Goal: Find specific page/section: Find specific page/section

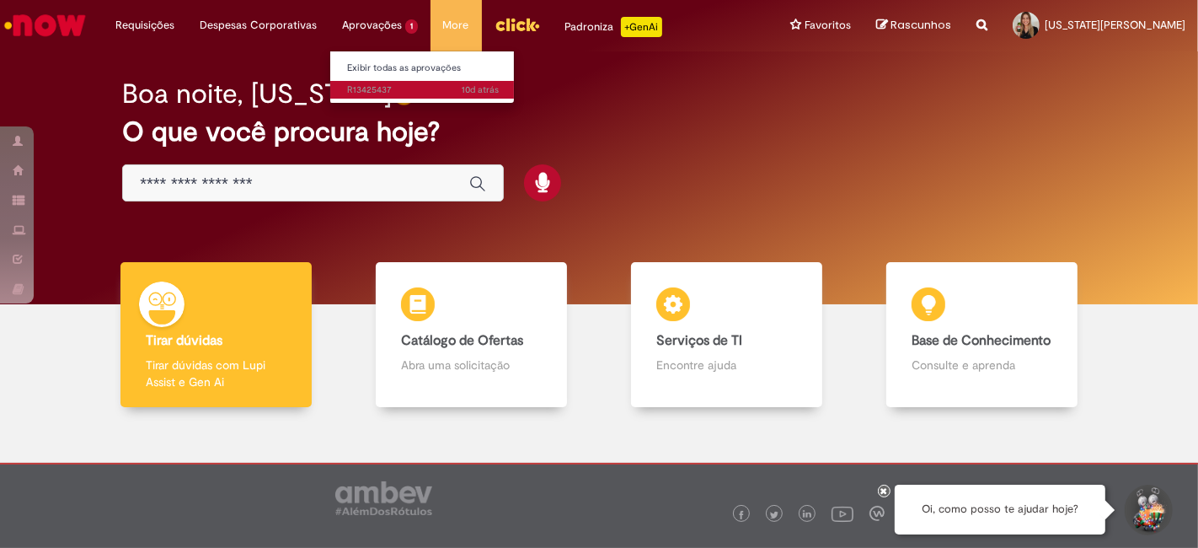
click at [399, 84] on span "10d atrás 10 dias atrás R13425437" at bounding box center [423, 89] width 152 height 13
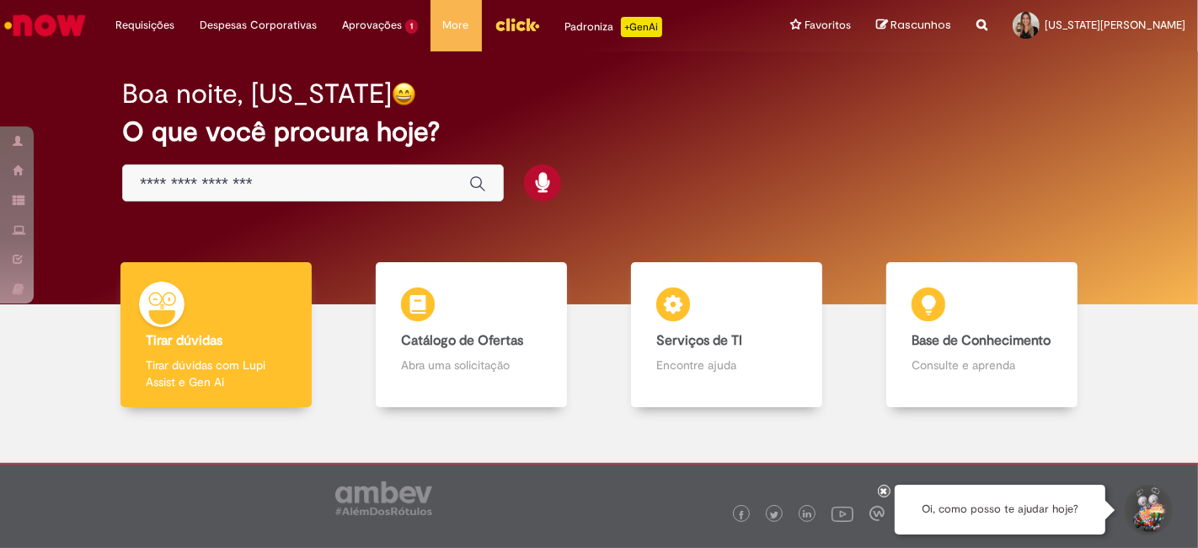
click at [300, 184] on input "Basta digitar aqui" at bounding box center [296, 183] width 313 height 19
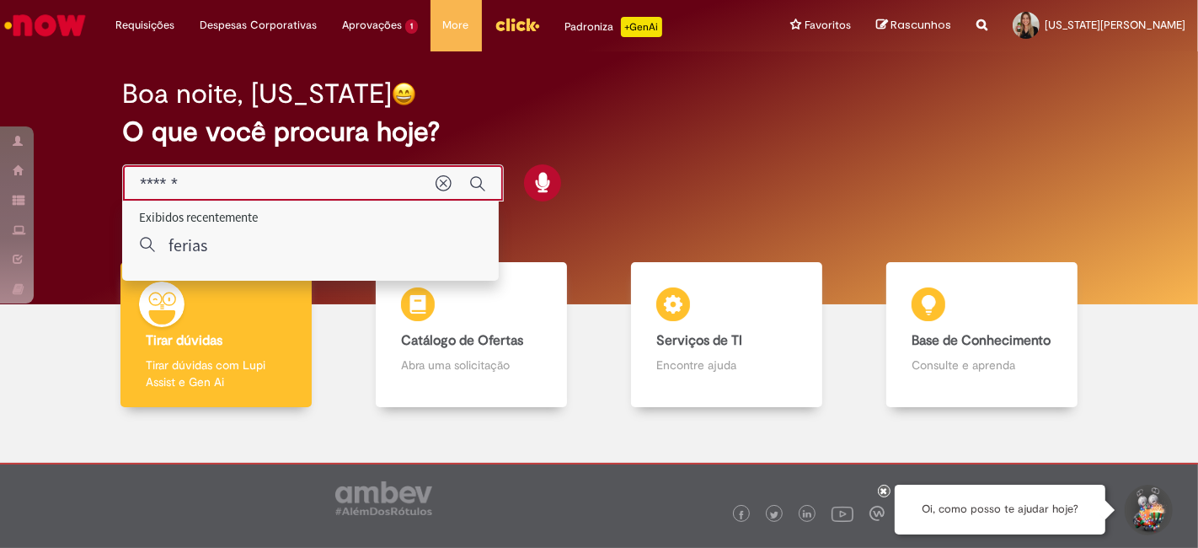
type input "******"
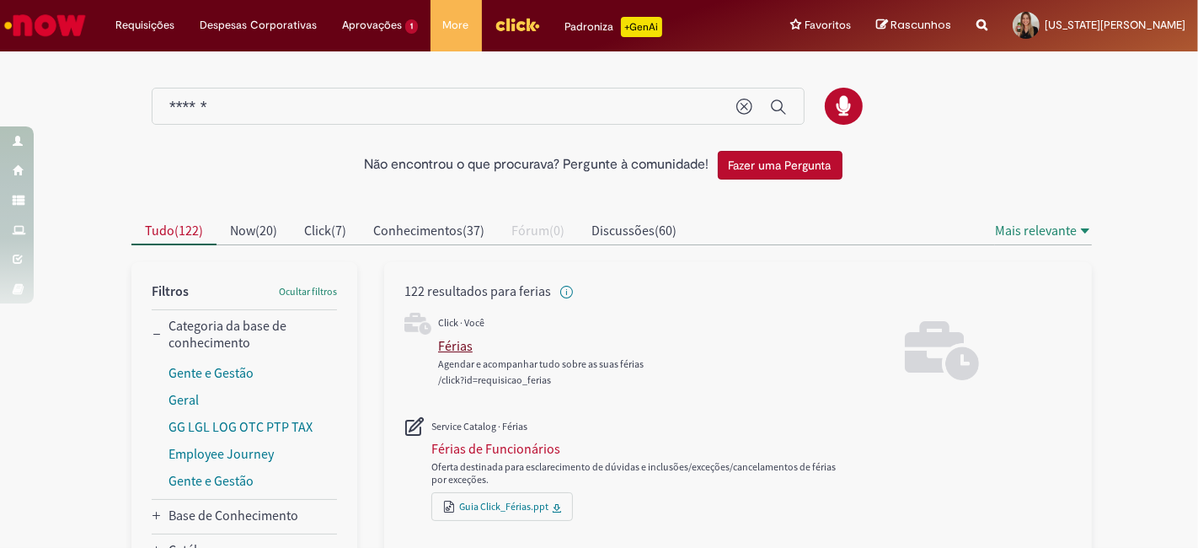
click at [450, 340] on div "Férias" at bounding box center [455, 345] width 35 height 17
